Goal: Task Accomplishment & Management: Use online tool/utility

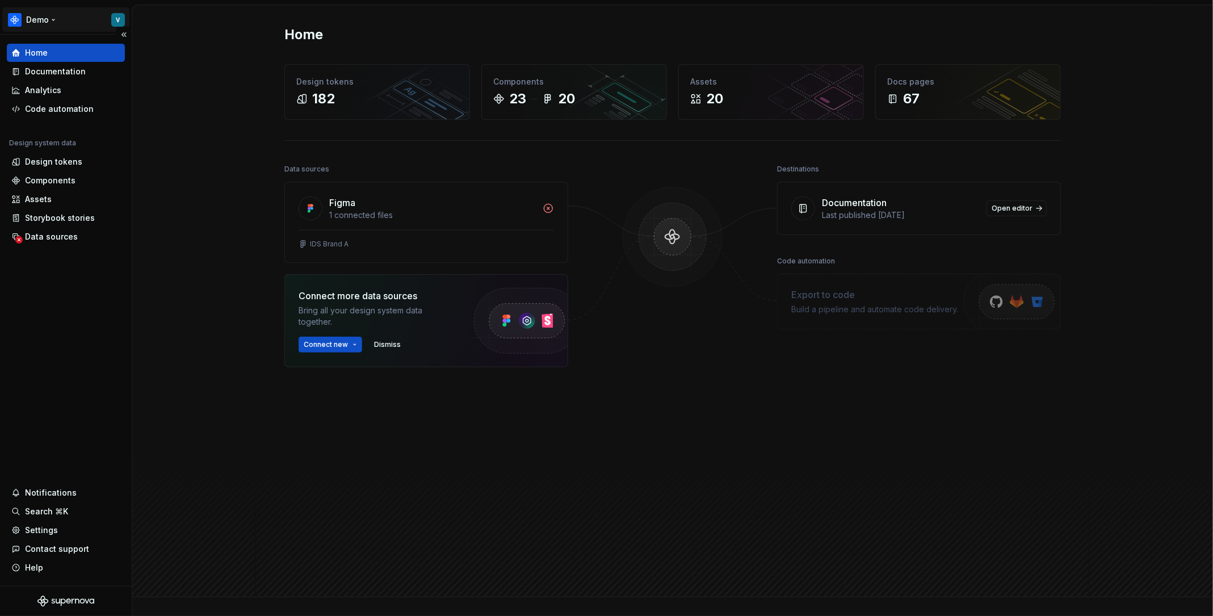
click at [66, 20] on html "Demo V Home Documentation Analytics Code automation Design system data Design t…" at bounding box center [606, 308] width 1213 height 616
click at [341, 30] on div "Home" at bounding box center [672, 35] width 777 height 18
click at [39, 78] on div "Documentation" at bounding box center [66, 71] width 118 height 18
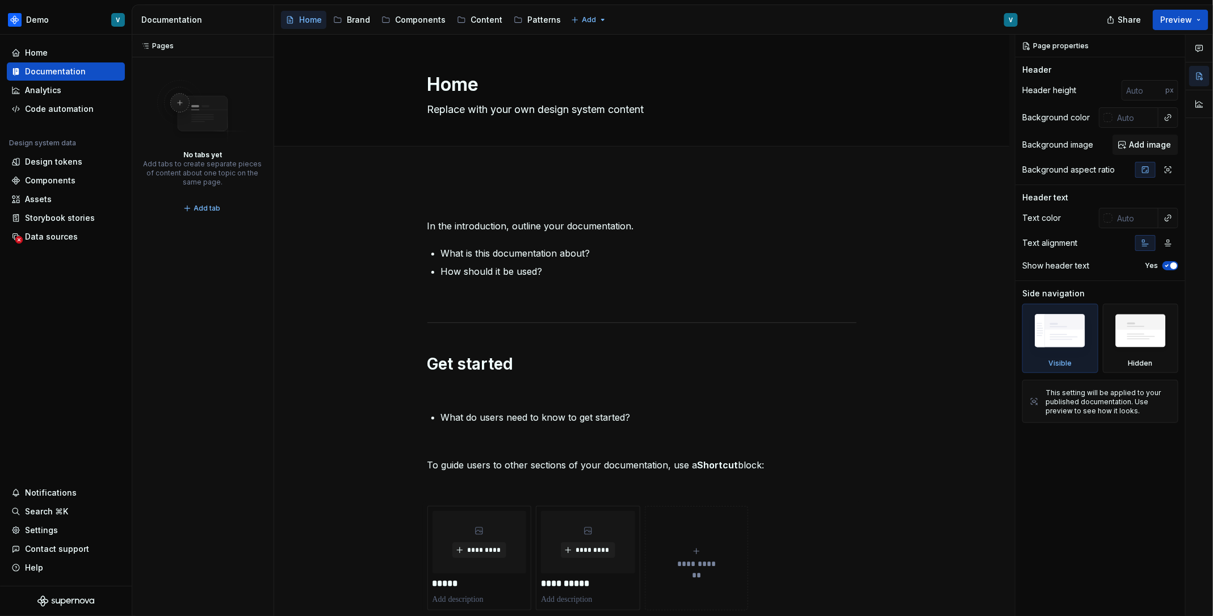
type textarea "*"
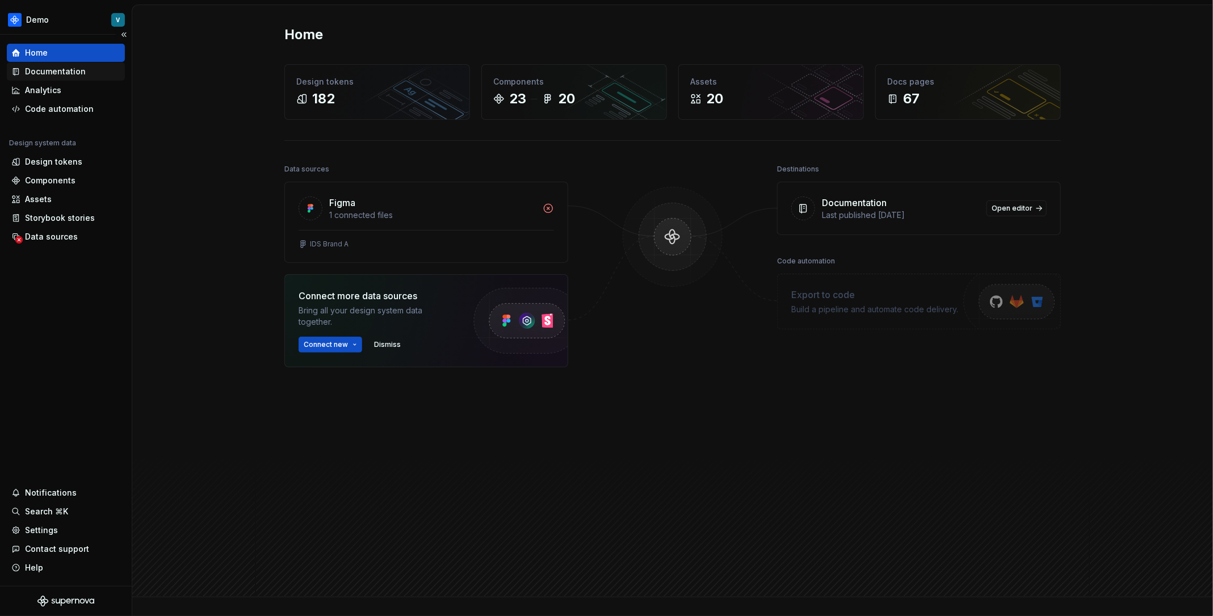
click at [90, 70] on div "Documentation" at bounding box center [65, 71] width 109 height 11
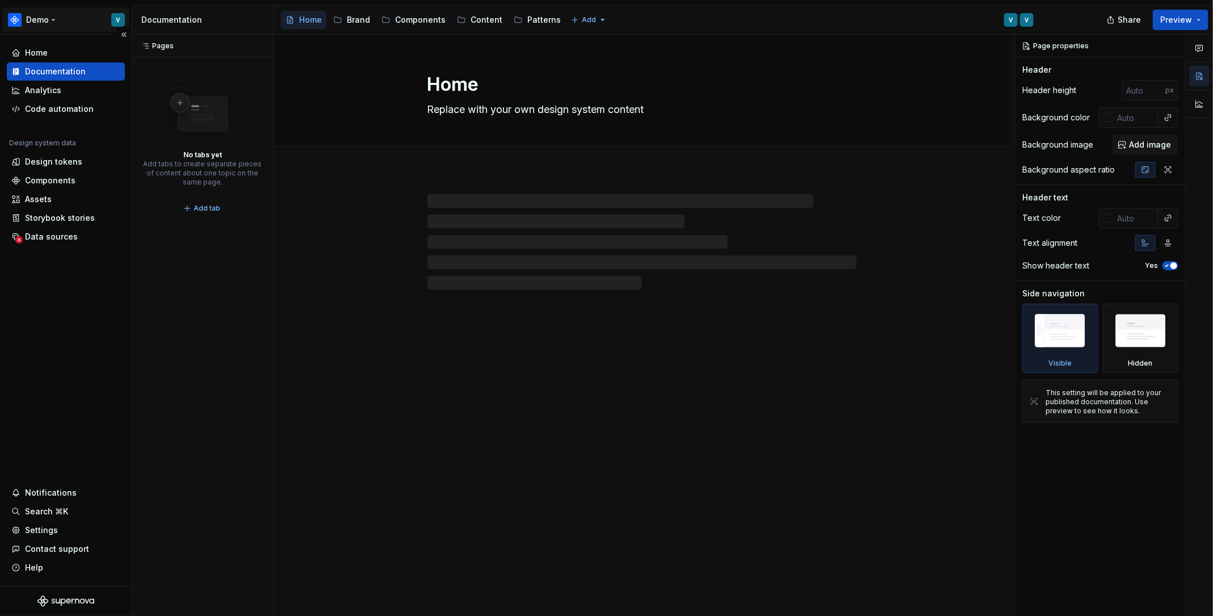
click at [37, 19] on html "Demo V Home Documentation Analytics Code automation Design system data Design t…" at bounding box center [606, 308] width 1213 height 616
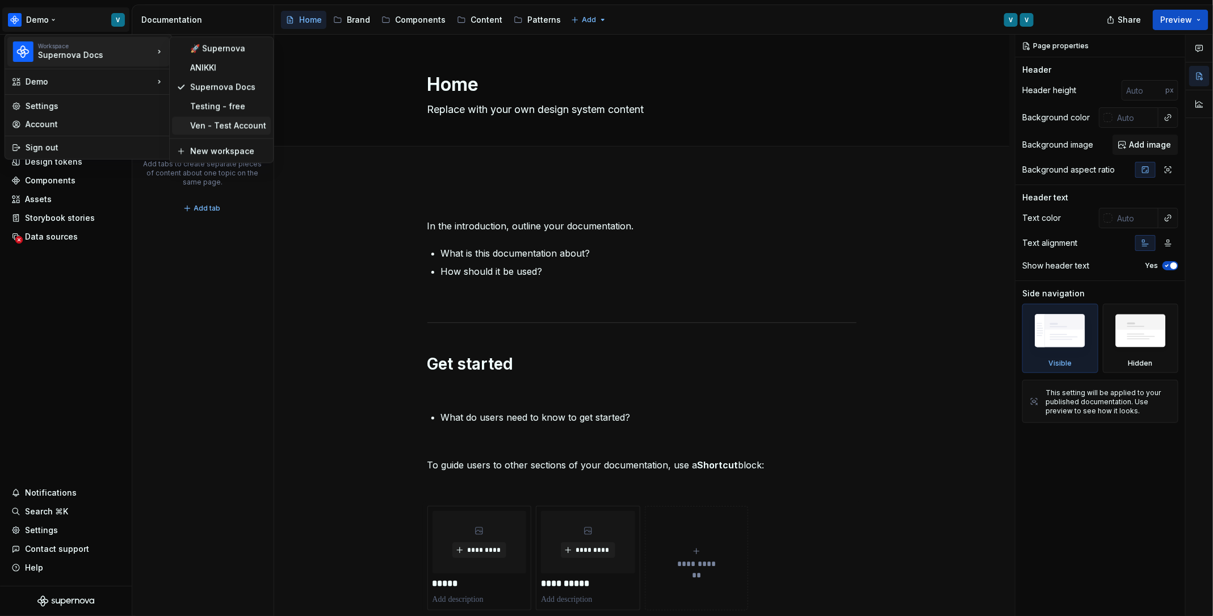
click at [247, 124] on div "Ven - Test Account" at bounding box center [228, 125] width 76 height 11
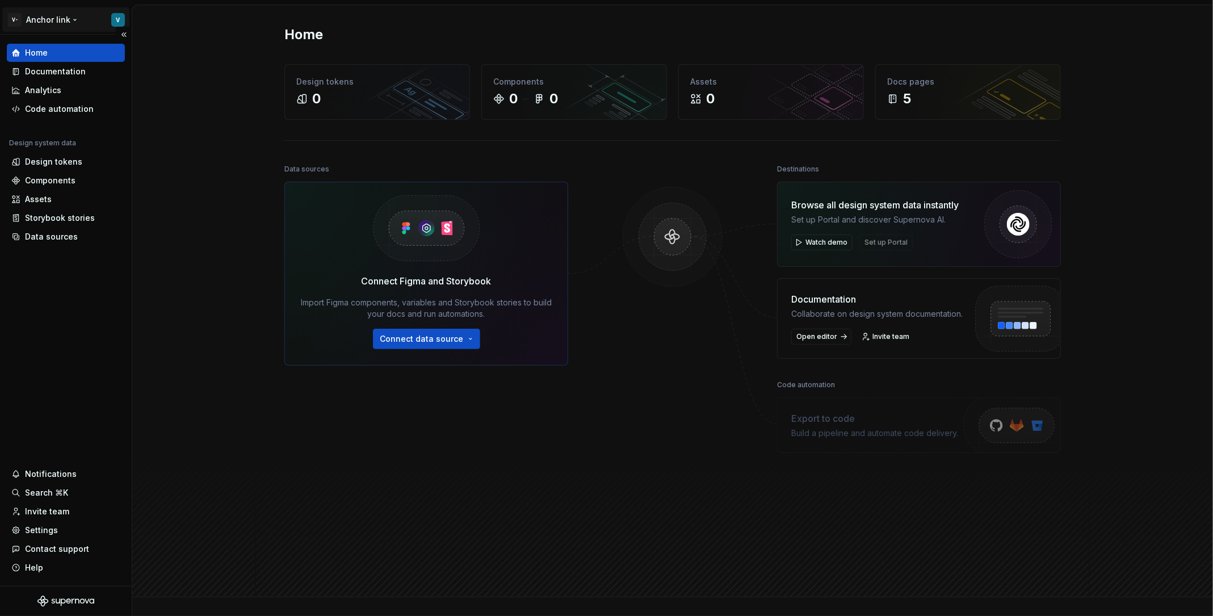
click at [65, 22] on html "V- Anchor link V Home Documentation Analytics Code automation Design system dat…" at bounding box center [606, 308] width 1213 height 616
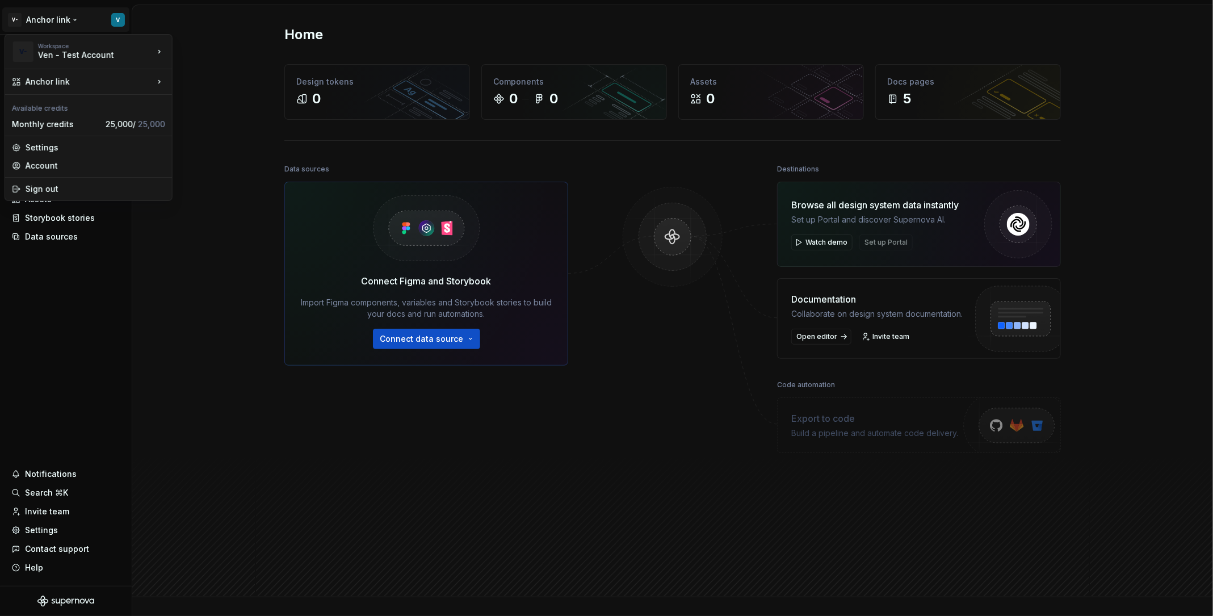
click at [228, 223] on html "V- Anchor link V Home Documentation Analytics Code automation Design system dat…" at bounding box center [606, 308] width 1213 height 616
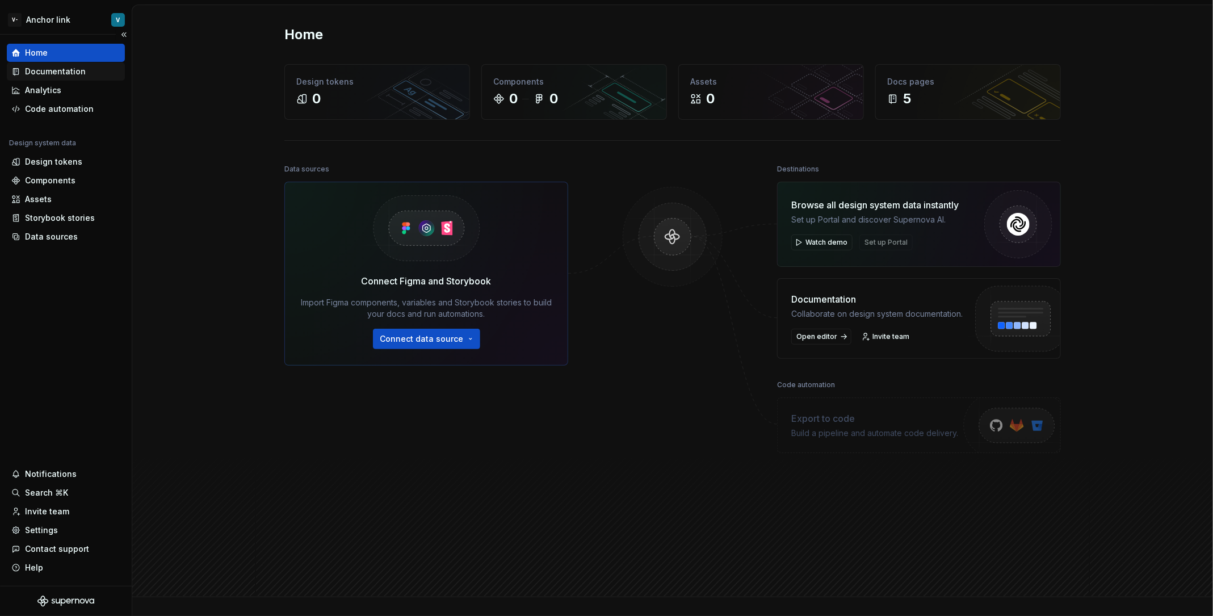
click at [89, 75] on div "Documentation" at bounding box center [65, 71] width 109 height 11
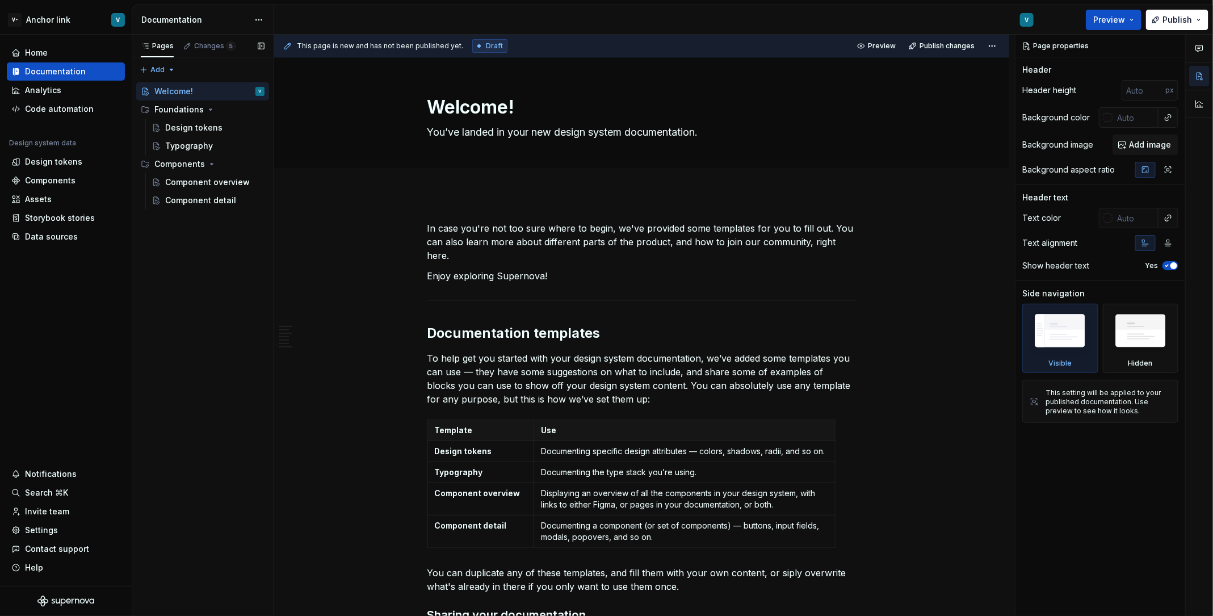
type textarea "*"
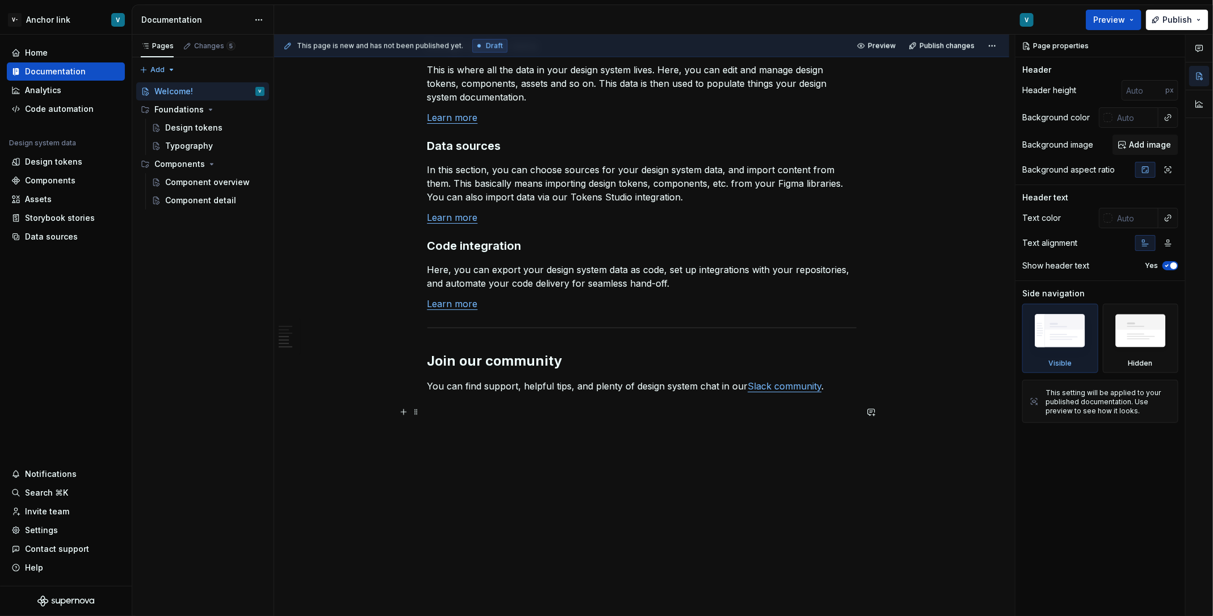
click at [542, 420] on p at bounding box center [642, 427] width 429 height 14
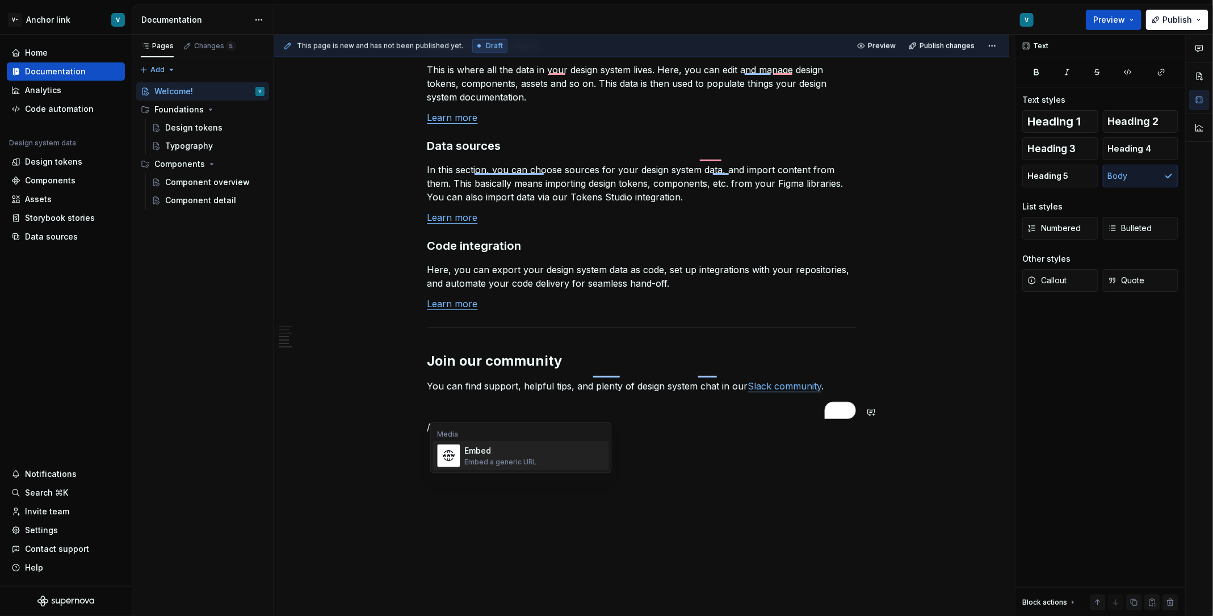
click at [521, 458] on div "Embed a generic URL" at bounding box center [501, 462] width 73 height 9
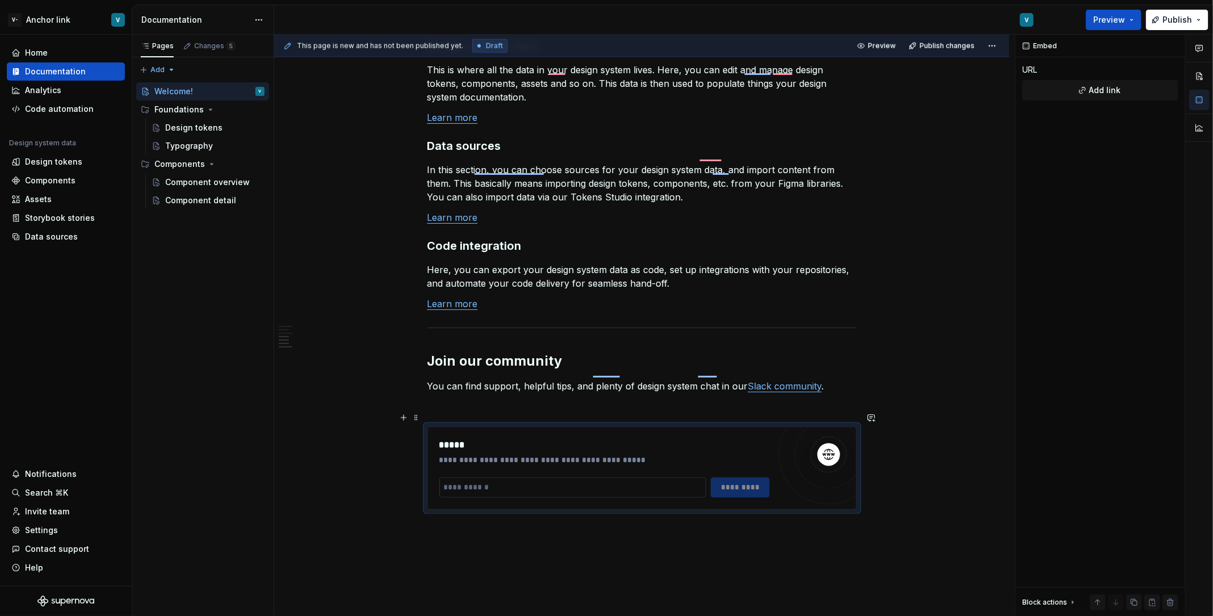
click at [539, 478] on input "To enrich screen reader interactions, please activate Accessibility in Grammarl…" at bounding box center [572, 488] width 267 height 20
click at [585, 527] on div "In case you're not too sure where to begin, we've provided some templates for y…" at bounding box center [641, 28] width 735 height 1360
type textarea "*"
click at [49, 234] on div "Data sources" at bounding box center [51, 236] width 53 height 11
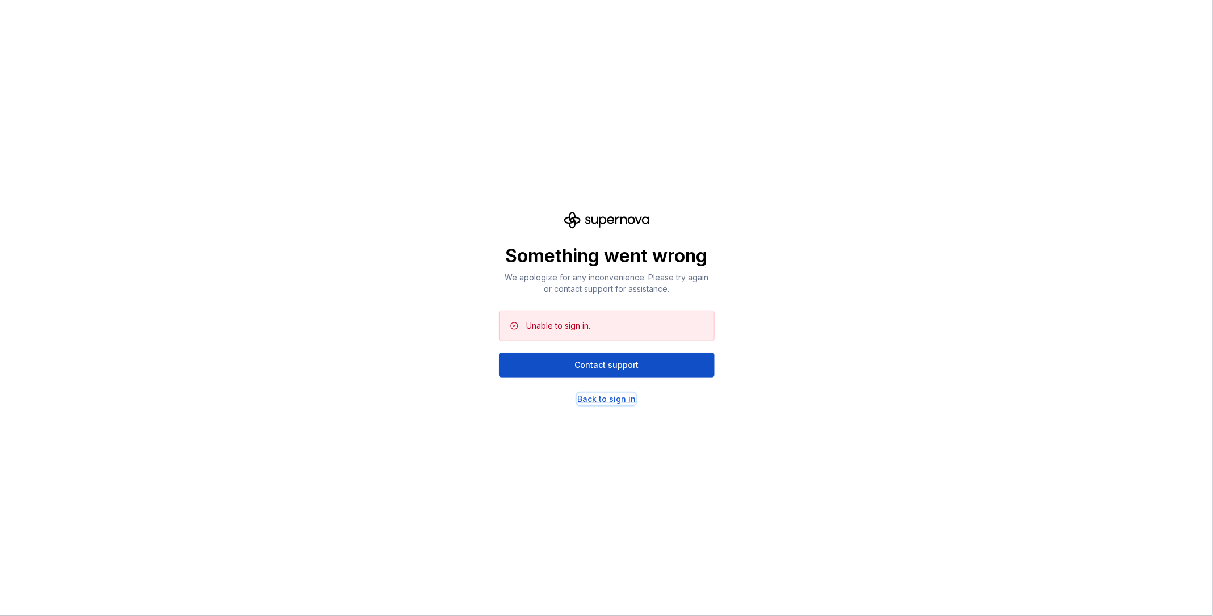
click at [618, 397] on div "Back to sign in" at bounding box center [606, 398] width 58 height 11
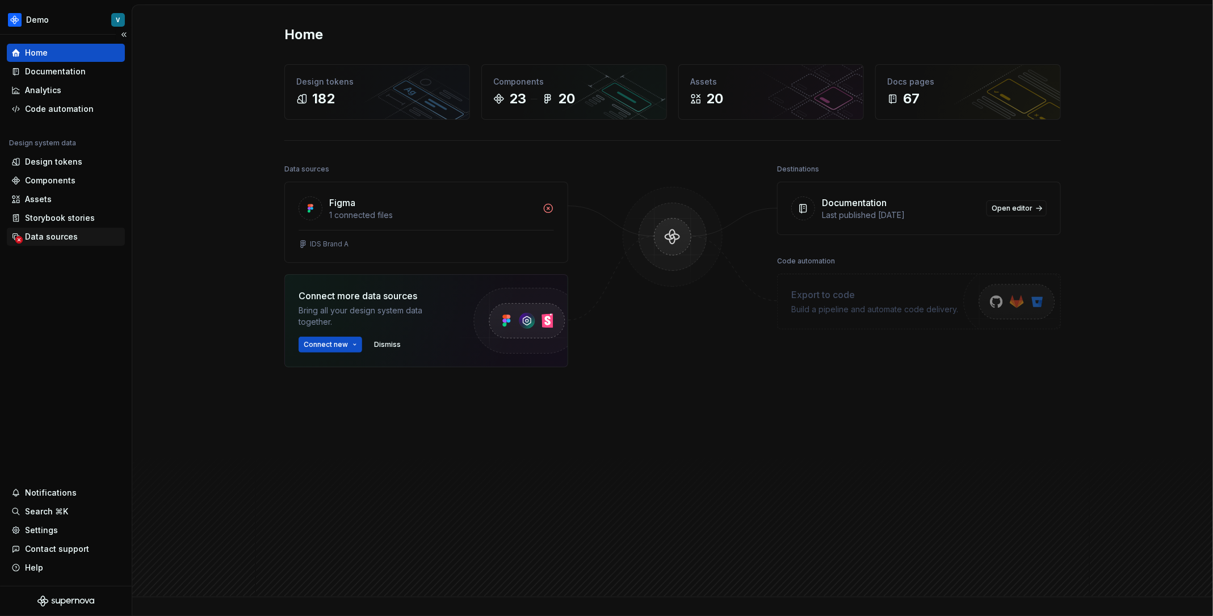
click at [84, 236] on div "Data sources" at bounding box center [65, 236] width 109 height 11
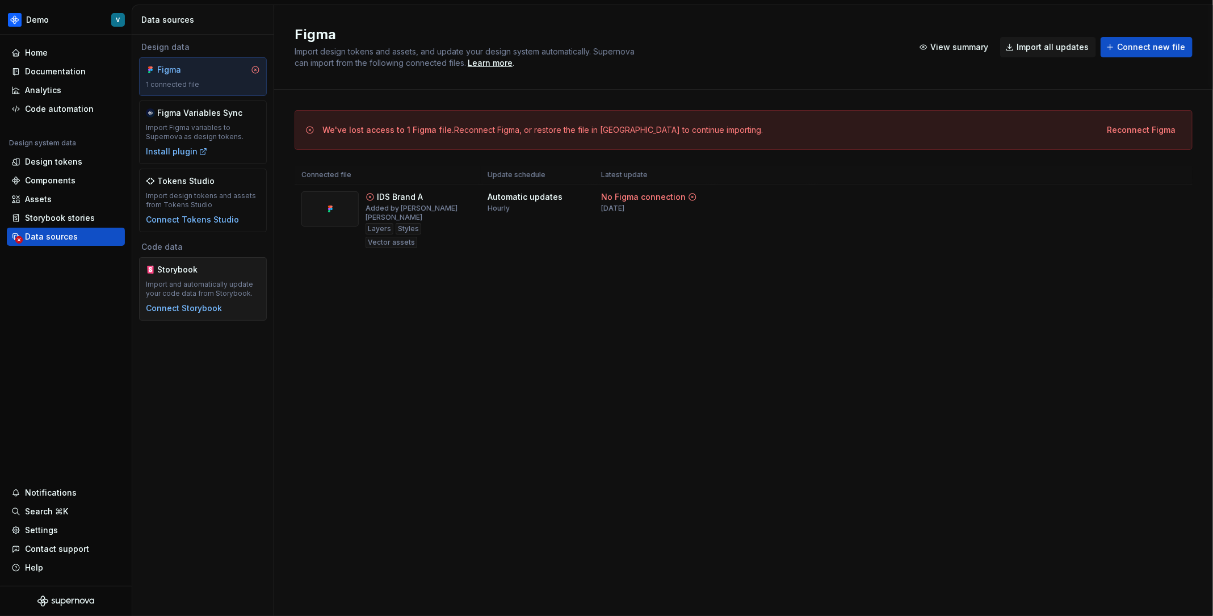
click at [225, 265] on div "Storybook" at bounding box center [203, 269] width 114 height 11
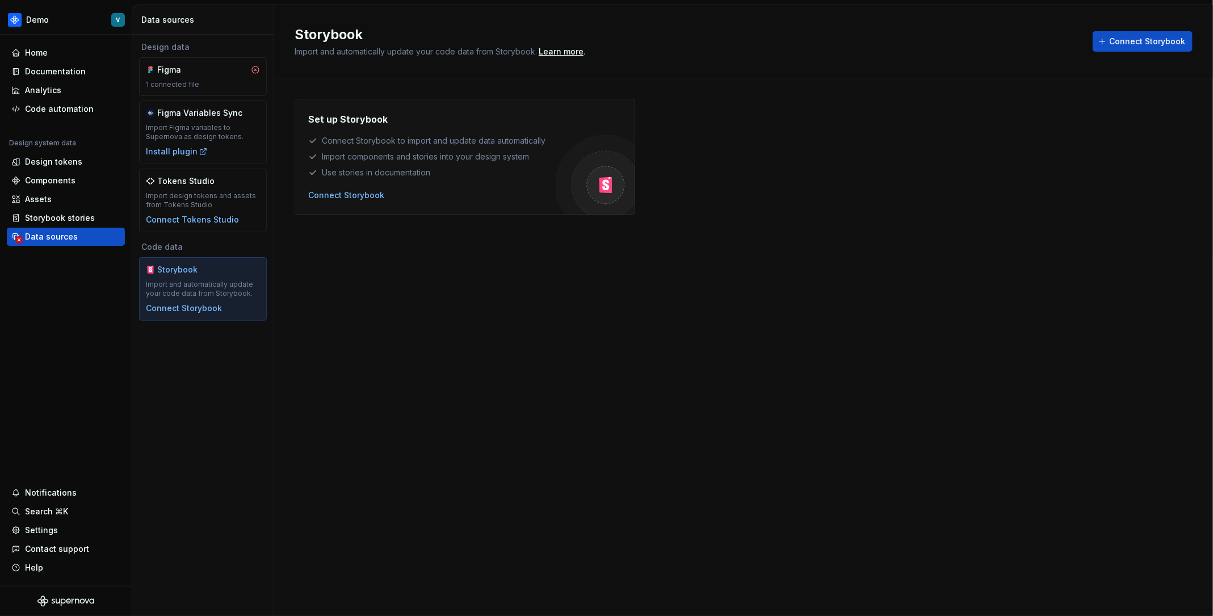
click at [359, 200] on div "Set up Storybook Connect Storybook to import and update data automatically Impo…" at bounding box center [465, 157] width 341 height 116
click at [371, 191] on div "Connect Storybook" at bounding box center [346, 195] width 76 height 11
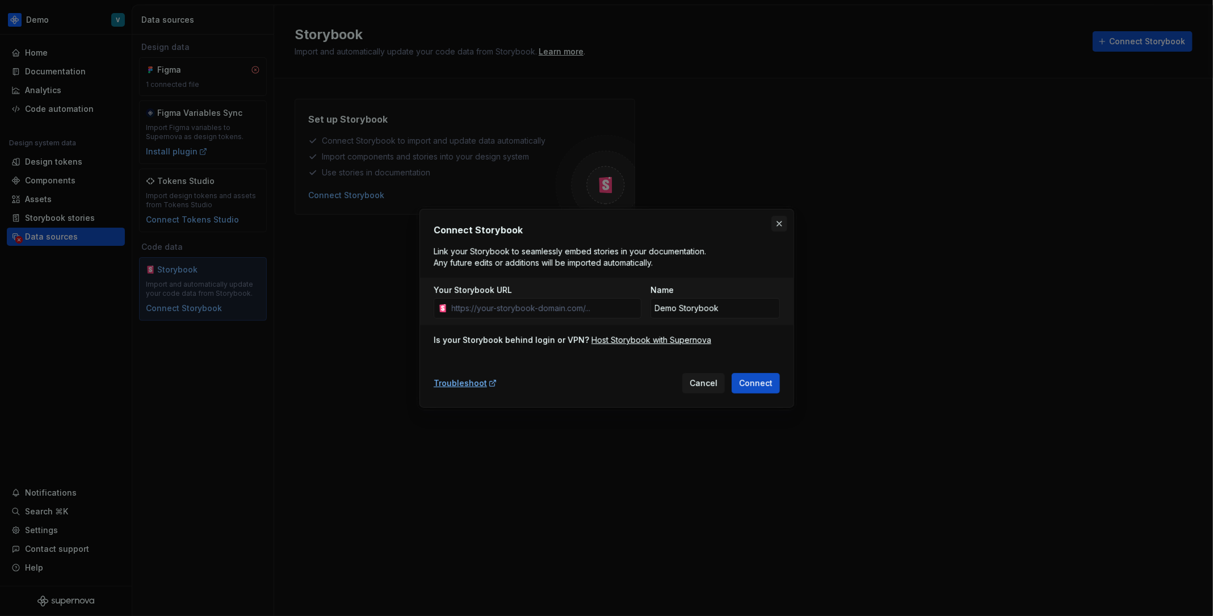
click at [777, 226] on button "button" at bounding box center [780, 224] width 16 height 16
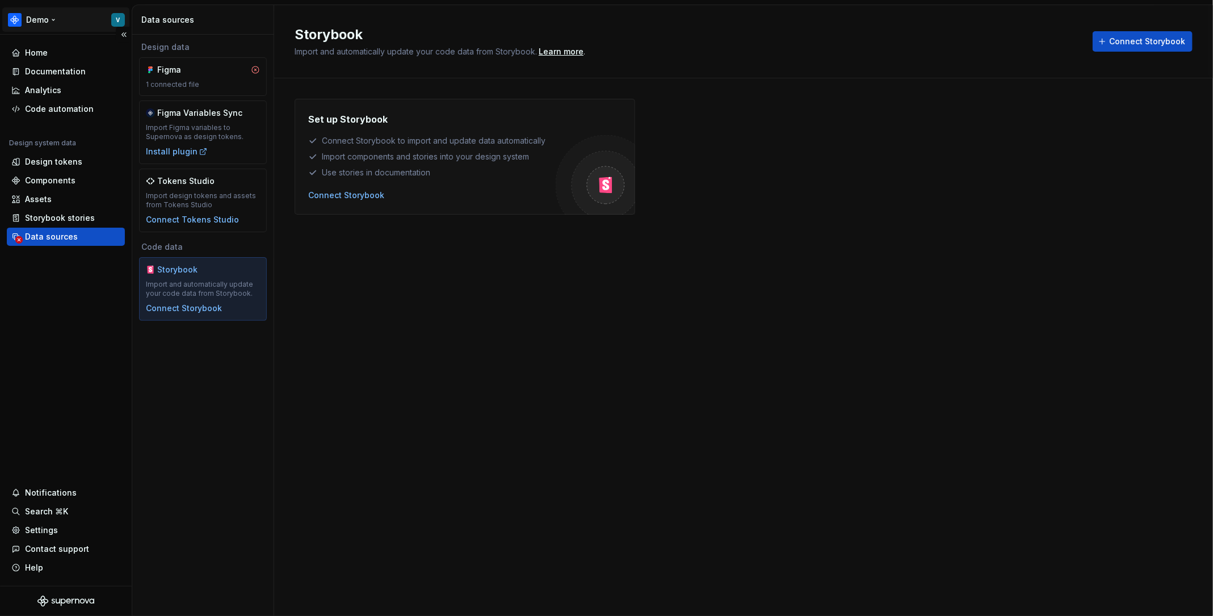
click at [69, 25] on html "Demo V Home Documentation Analytics Code automation Design system data Design t…" at bounding box center [606, 308] width 1213 height 616
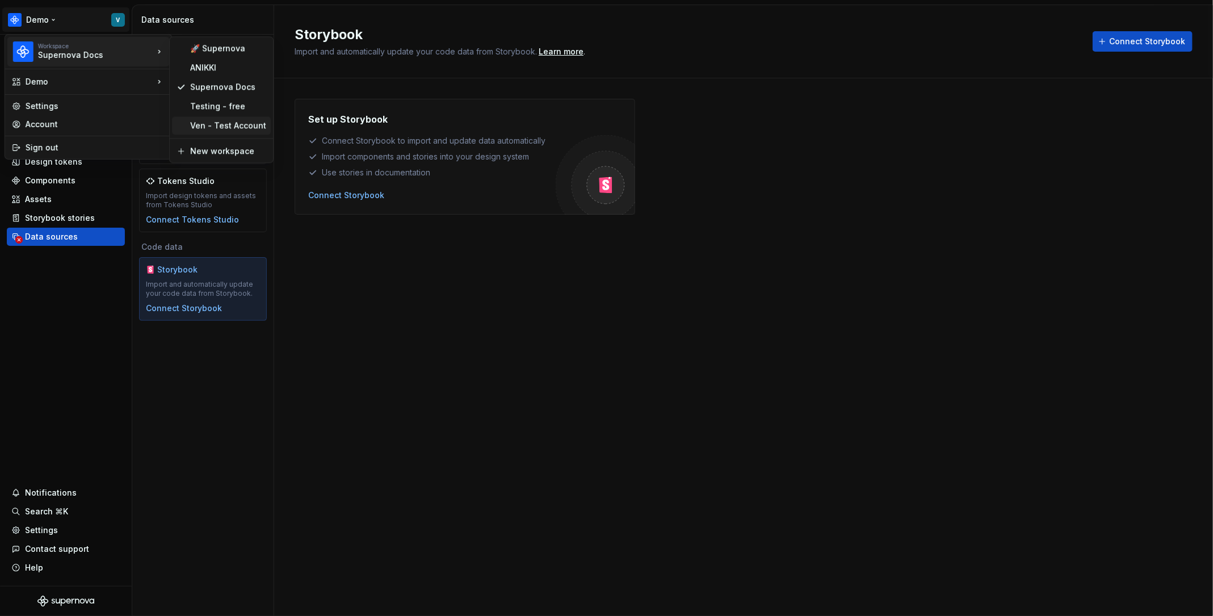
click at [212, 126] on div "Ven - Test Account" at bounding box center [228, 125] width 76 height 11
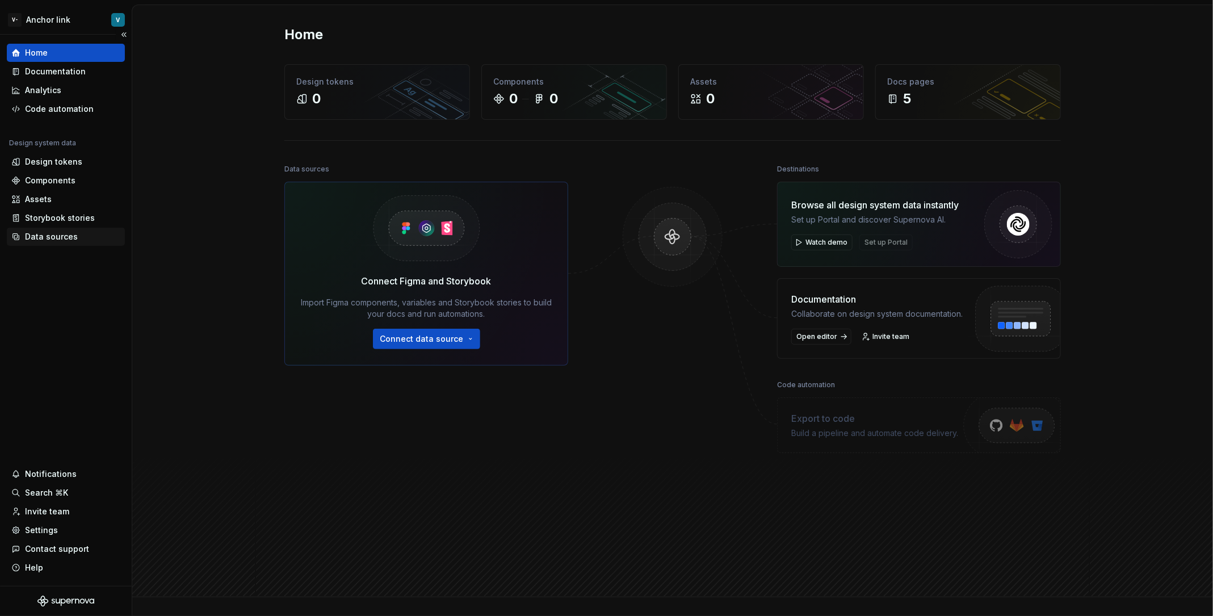
click at [40, 231] on div "Data sources" at bounding box center [51, 236] width 53 height 11
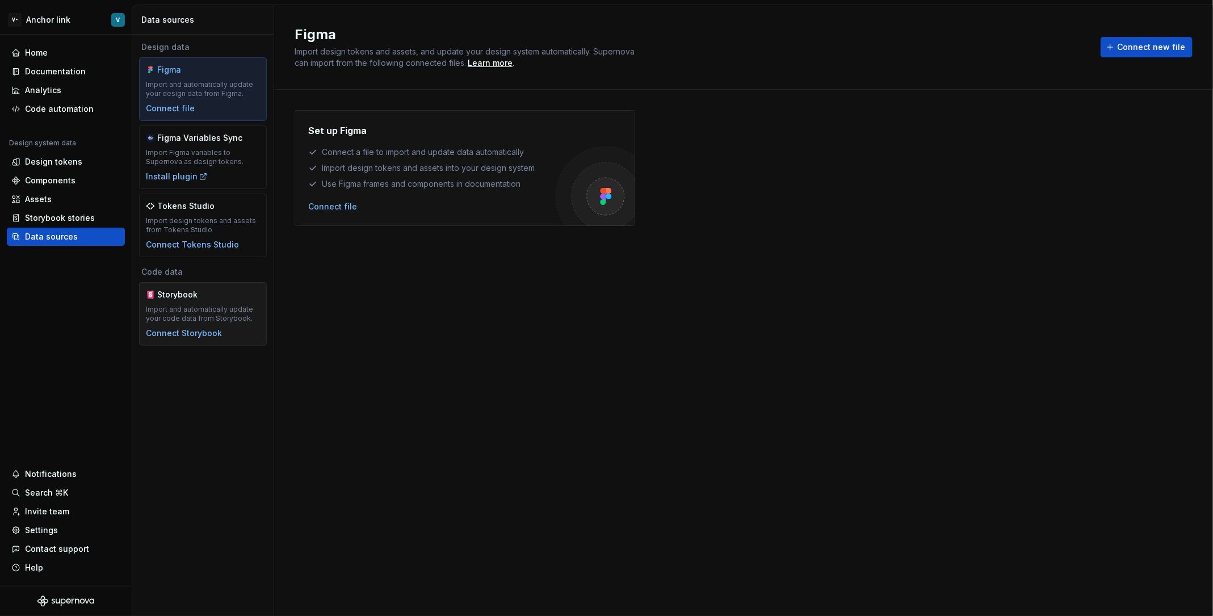
click at [228, 294] on div "Storybook" at bounding box center [203, 294] width 114 height 11
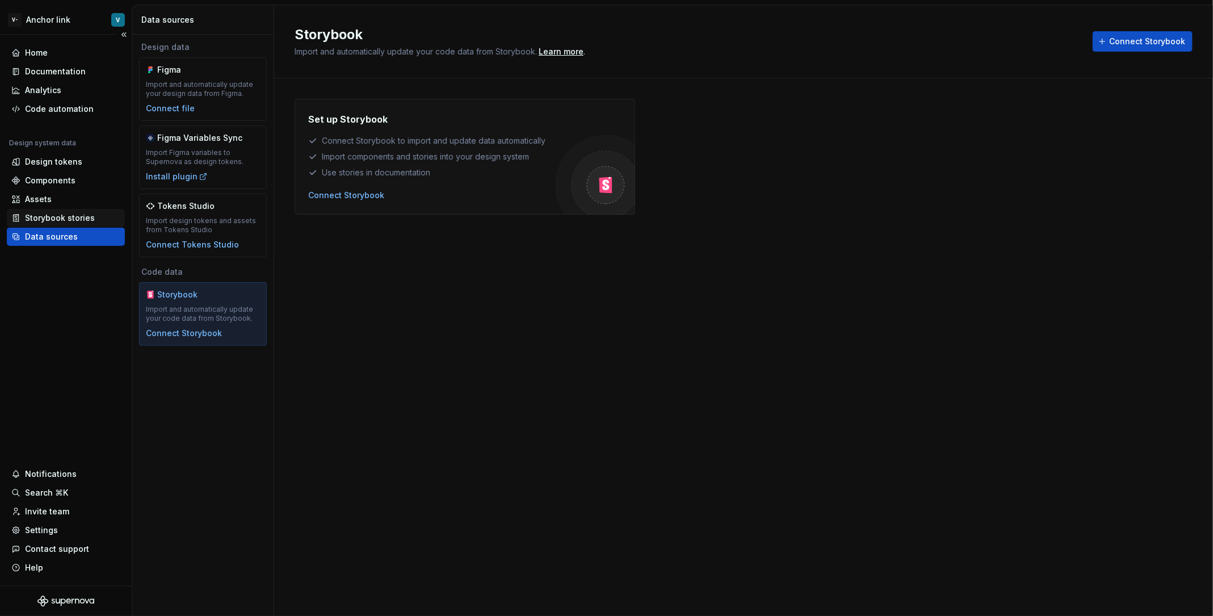
click at [98, 213] on div "Storybook stories" at bounding box center [65, 217] width 109 height 11
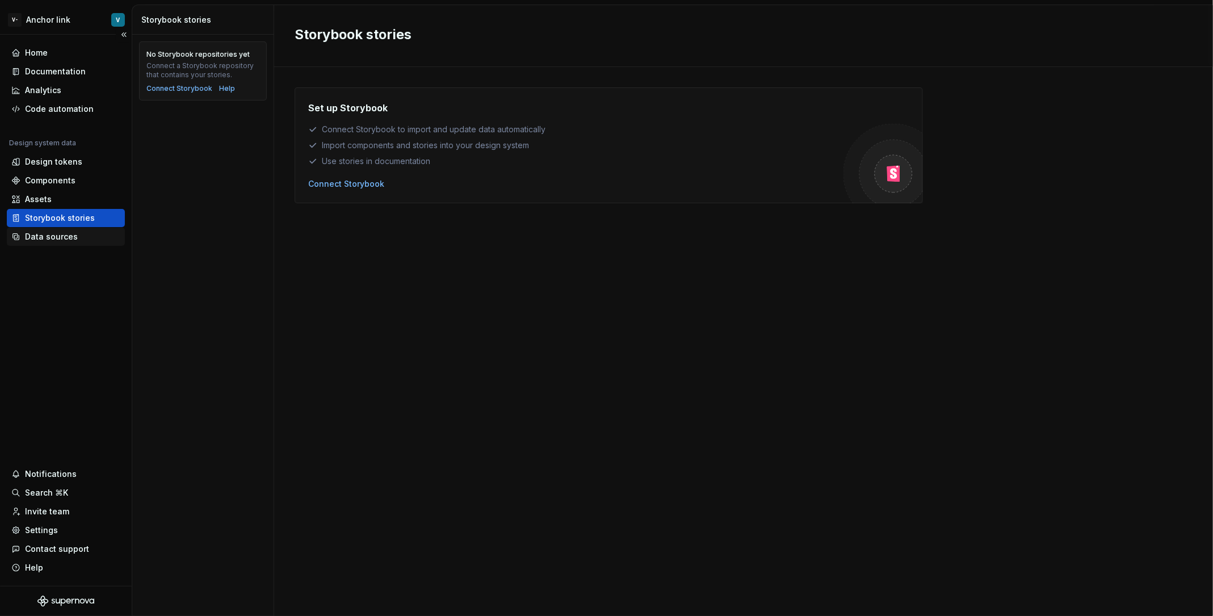
click at [54, 233] on div "Data sources" at bounding box center [51, 236] width 53 height 11
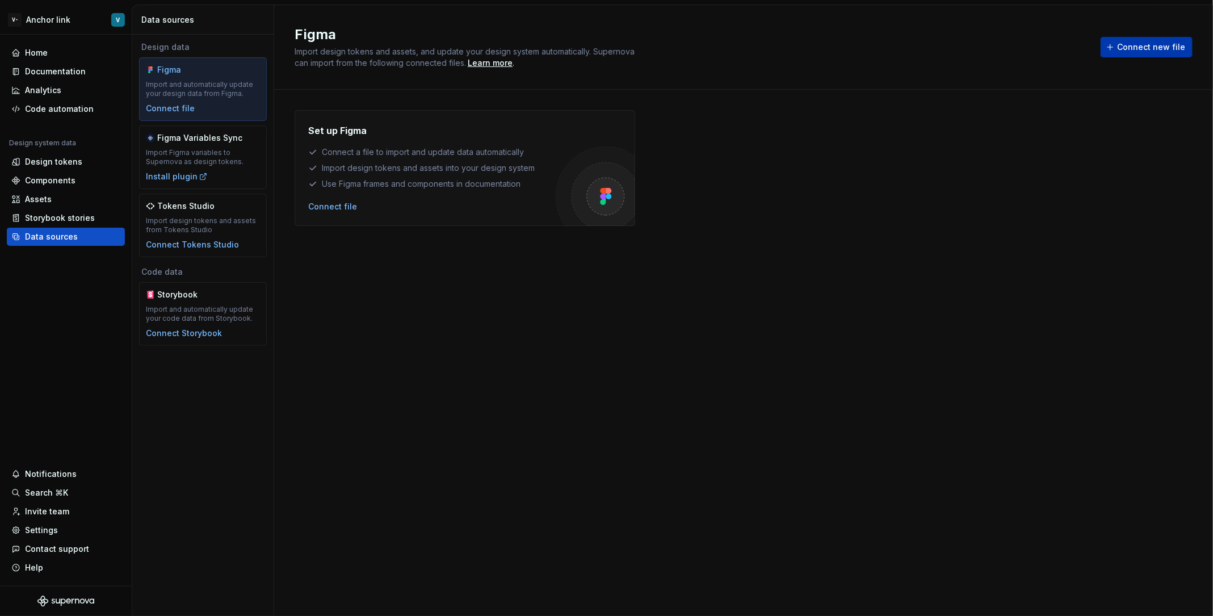
click at [1142, 37] on button "Connect new file" at bounding box center [1147, 47] width 92 height 20
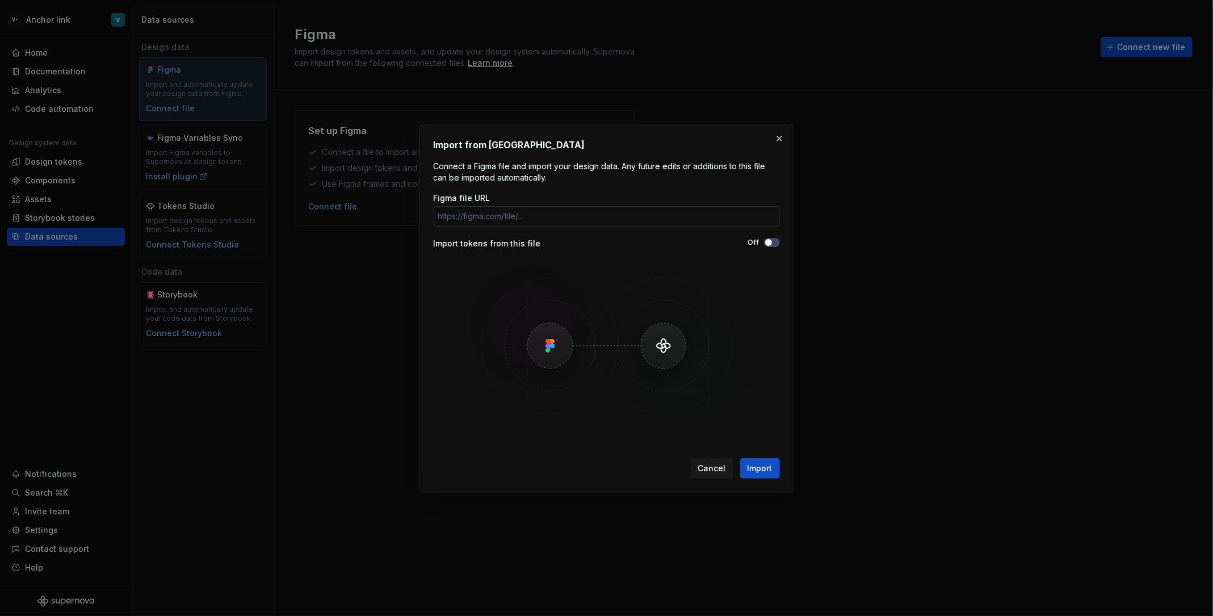
click at [567, 211] on input "Figma file URL" at bounding box center [607, 216] width 346 height 20
type input "w"
type input "a"
click at [508, 215] on input "Figma file URL" at bounding box center [607, 216] width 346 height 20
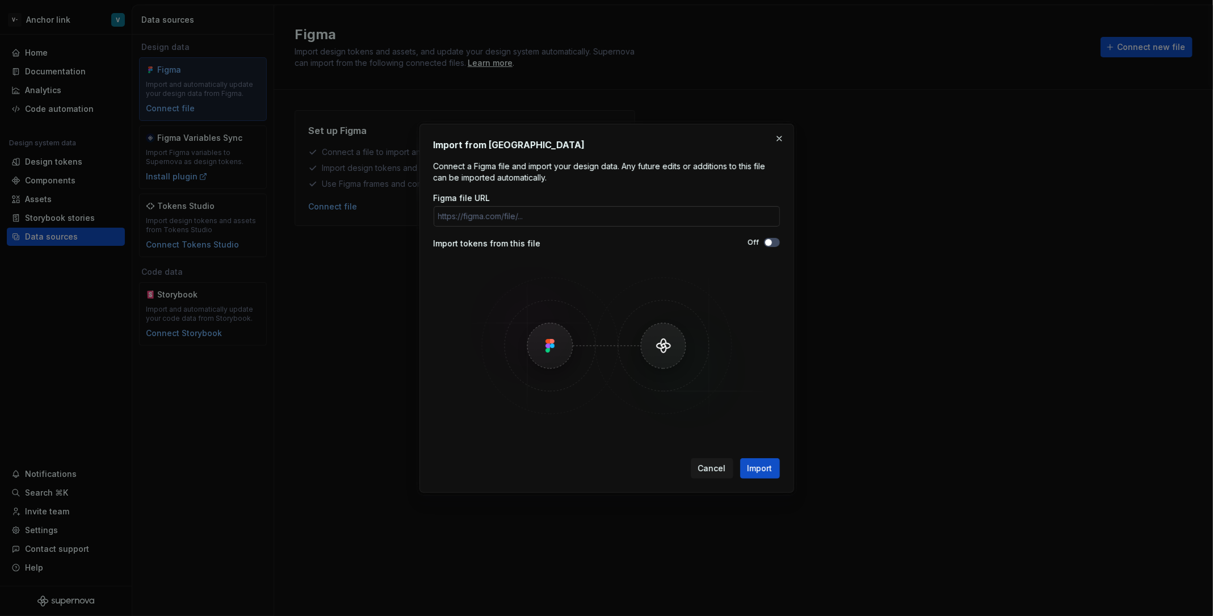
click at [508, 215] on input "Figma file URL" at bounding box center [607, 216] width 346 height 20
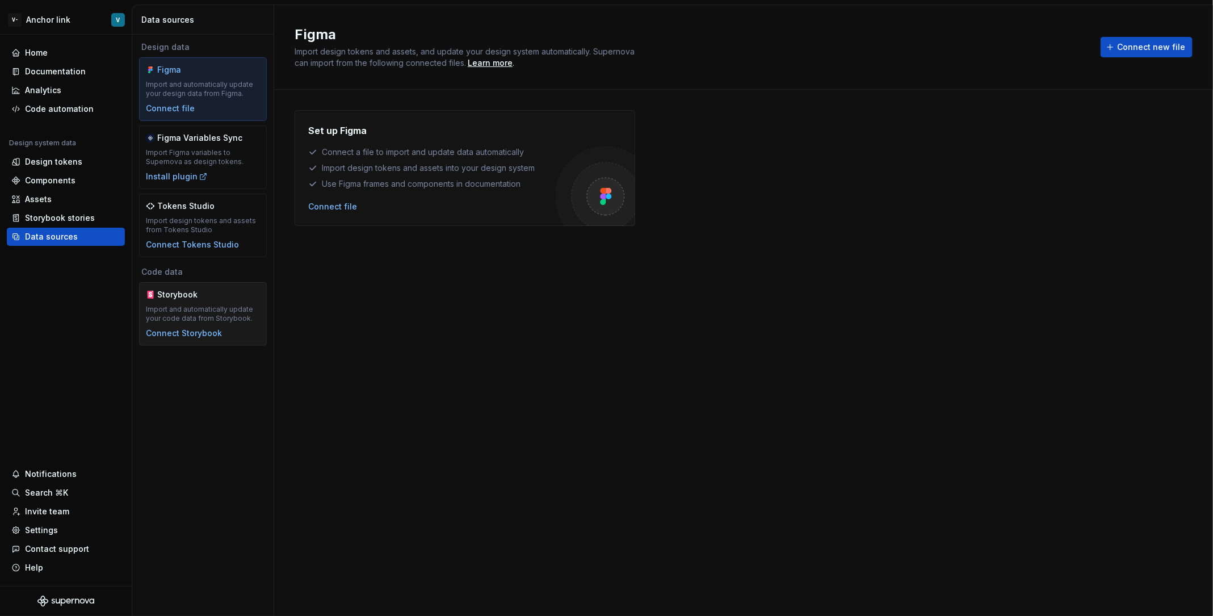
click at [208, 300] on div "Storybook Import and automatically update your code data from Storybook. Connec…" at bounding box center [203, 314] width 114 height 50
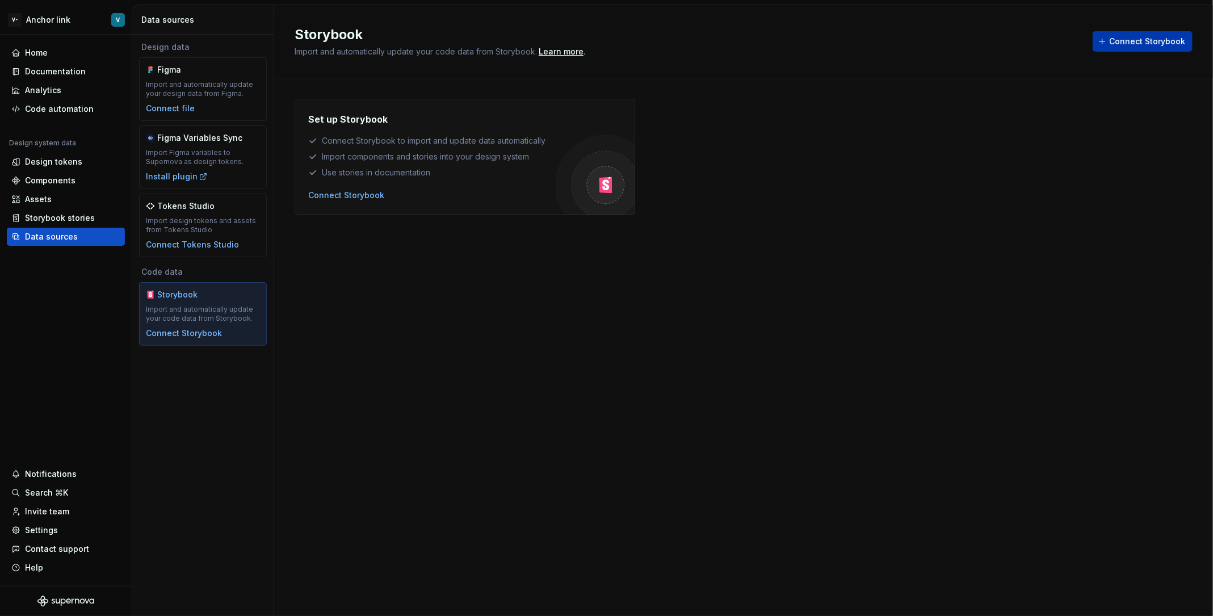
click at [1165, 39] on span "Connect Storybook" at bounding box center [1147, 41] width 76 height 11
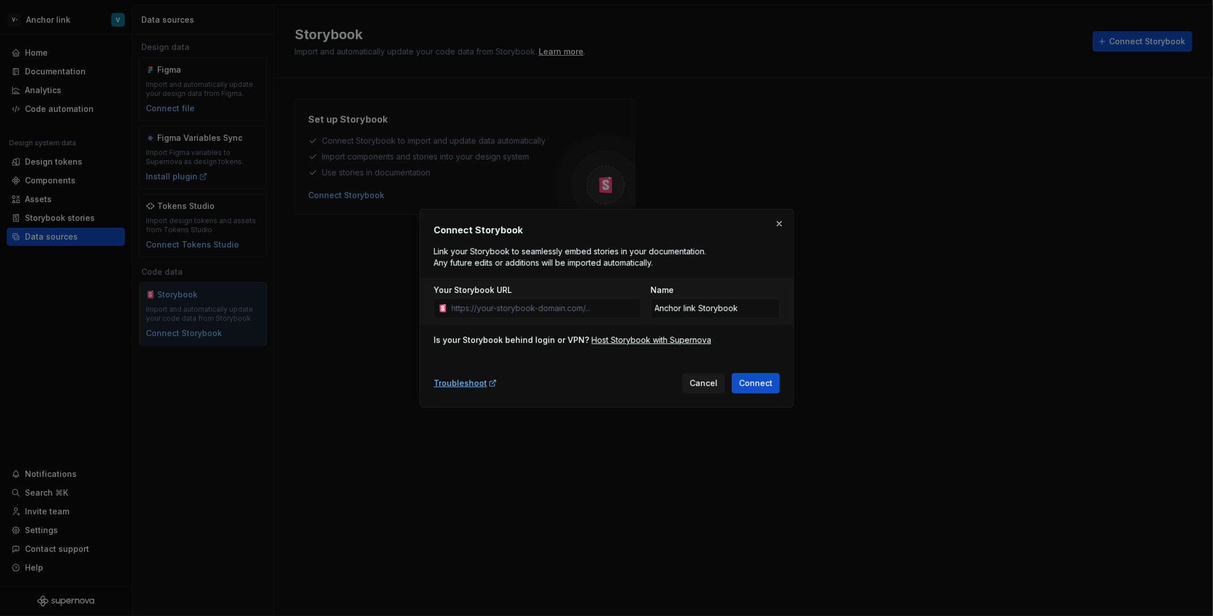
type input "[URL][DOMAIN_NAME]"
click at [764, 375] on button "Connect" at bounding box center [756, 383] width 48 height 20
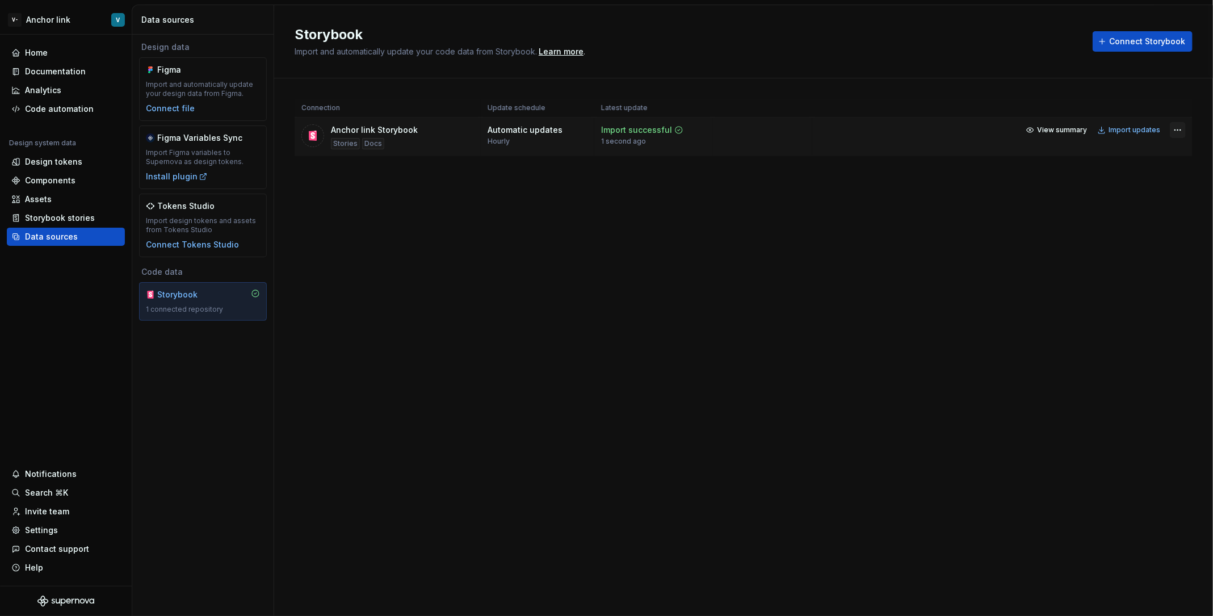
click at [1186, 125] on html "V- Anchor link V Home Documentation Analytics Code automation Design system dat…" at bounding box center [606, 308] width 1213 height 616
click at [681, 223] on html "V- Anchor link V Home Documentation Analytics Code automation Design system dat…" at bounding box center [606, 308] width 1213 height 616
click at [1143, 45] on span "Connect Storybook" at bounding box center [1147, 41] width 76 height 11
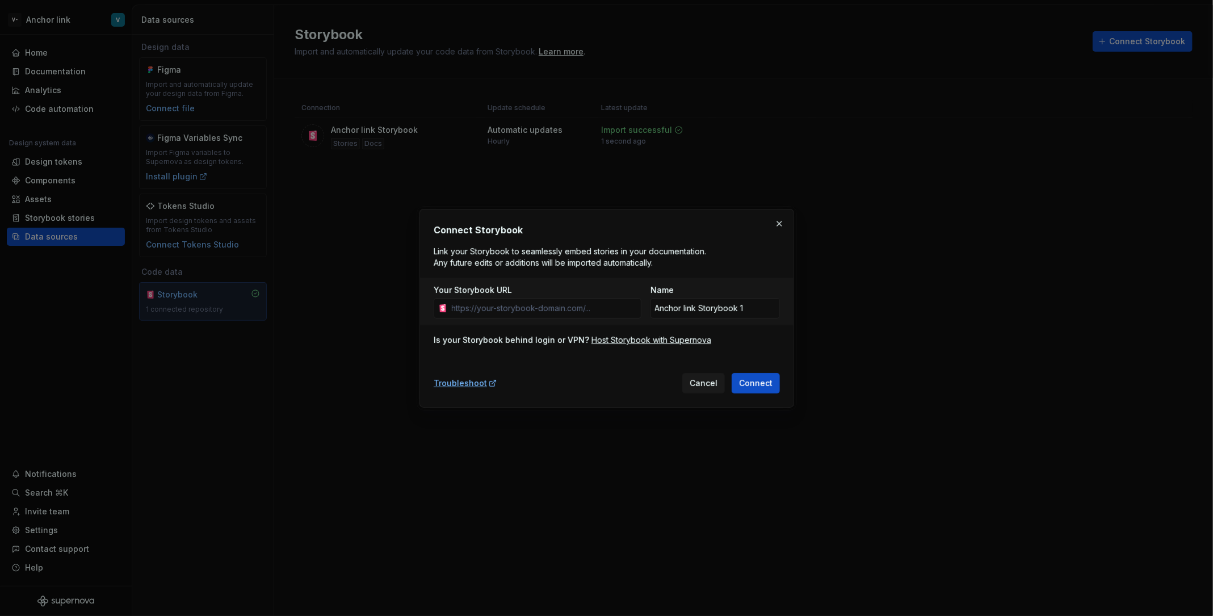
click at [759, 266] on div "Connect Storybook Link your Storybook to seamlessly embed stories in your docum…" at bounding box center [607, 308] width 346 height 170
click at [789, 217] on div "Connect Storybook Link your Storybook to seamlessly embed stories in your docum…" at bounding box center [607, 308] width 375 height 199
